Goal: Information Seeking & Learning: Learn about a topic

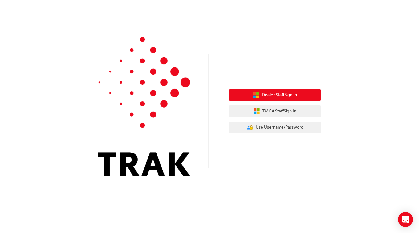
click at [276, 93] on span "Dealer Staff Sign In" at bounding box center [279, 95] width 35 height 7
click at [290, 97] on span "Dealer Staff Sign In" at bounding box center [279, 95] width 35 height 7
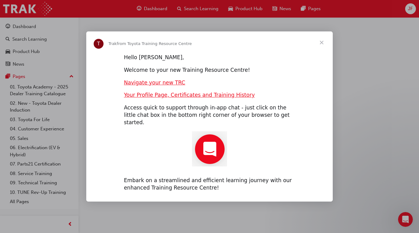
click at [189, 12] on div "Intercom messenger" at bounding box center [209, 116] width 419 height 233
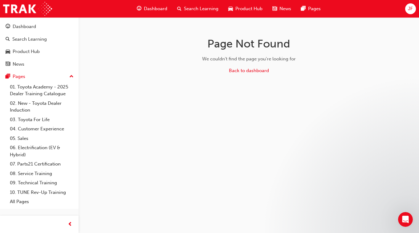
click at [189, 12] on span "Search Learning" at bounding box center [201, 8] width 35 height 7
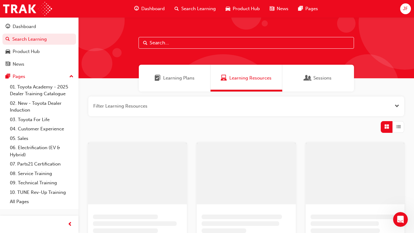
click at [171, 42] on input "text" at bounding box center [247, 43] width 216 height 12
type input "dealer induction"
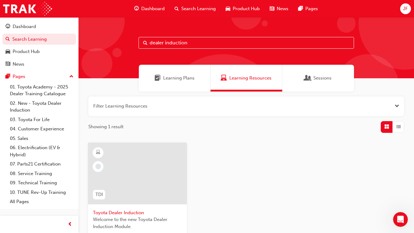
click at [121, 210] on span "Toyota Dealer Induction" at bounding box center [137, 212] width 89 height 7
